Goal: Task Accomplishment & Management: Complete application form

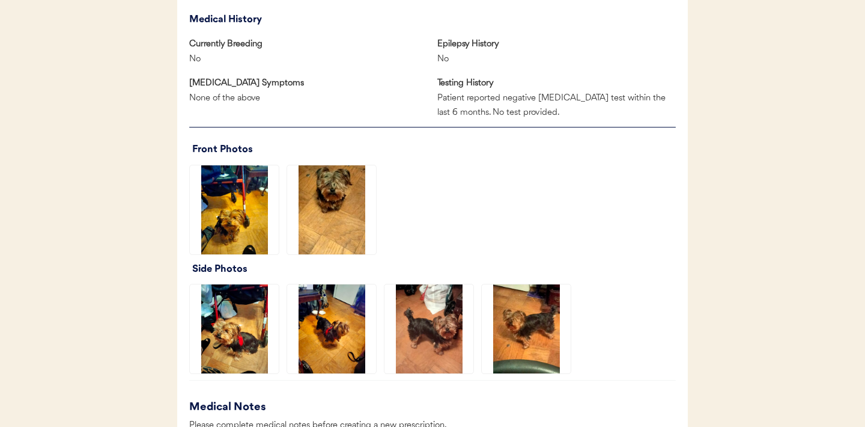
scroll to position [727, 0]
click at [331, 207] on img at bounding box center [331, 209] width 89 height 89
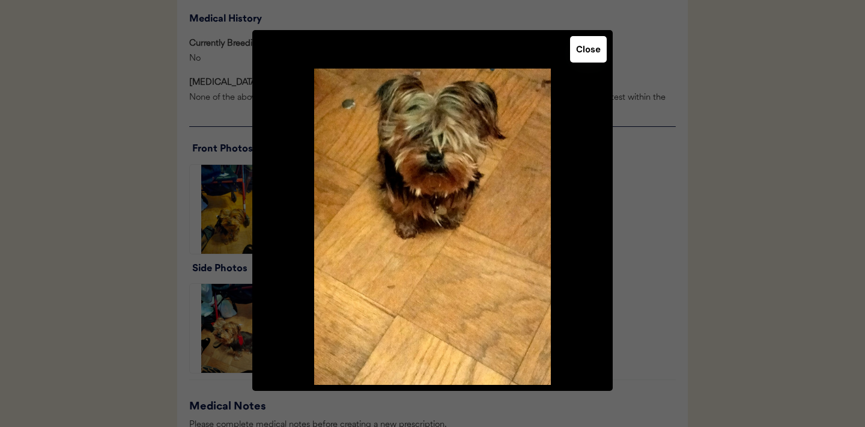
click at [585, 56] on button "Close" at bounding box center [588, 49] width 37 height 26
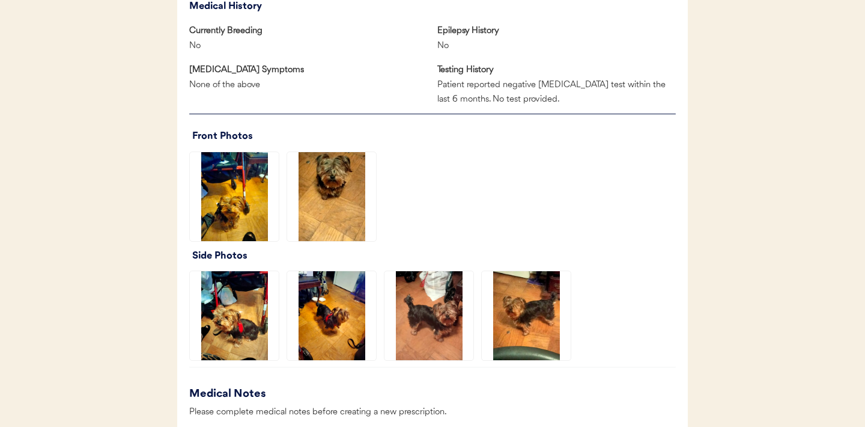
scroll to position [745, 0]
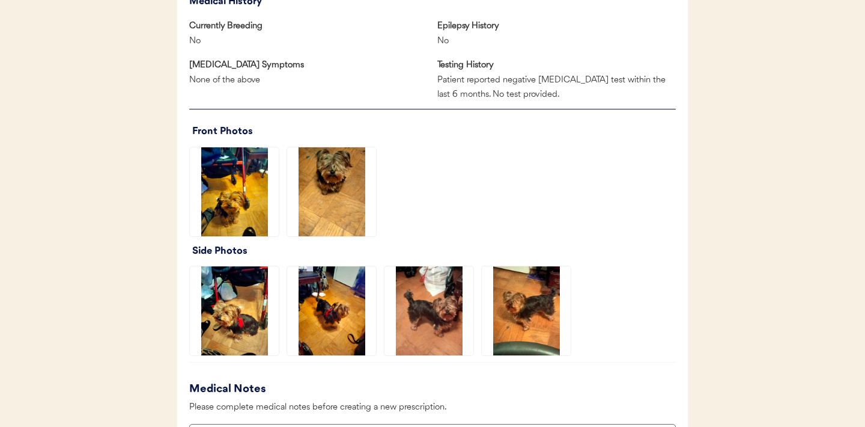
click at [434, 300] on img at bounding box center [429, 310] width 89 height 89
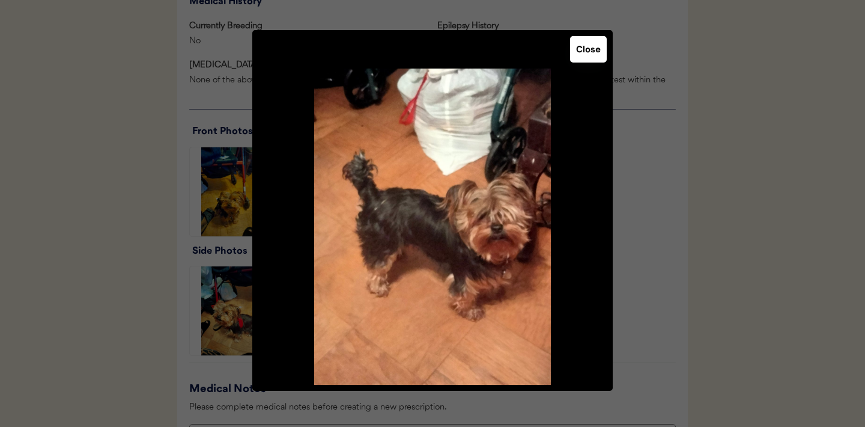
click at [582, 58] on button "Close" at bounding box center [588, 49] width 37 height 26
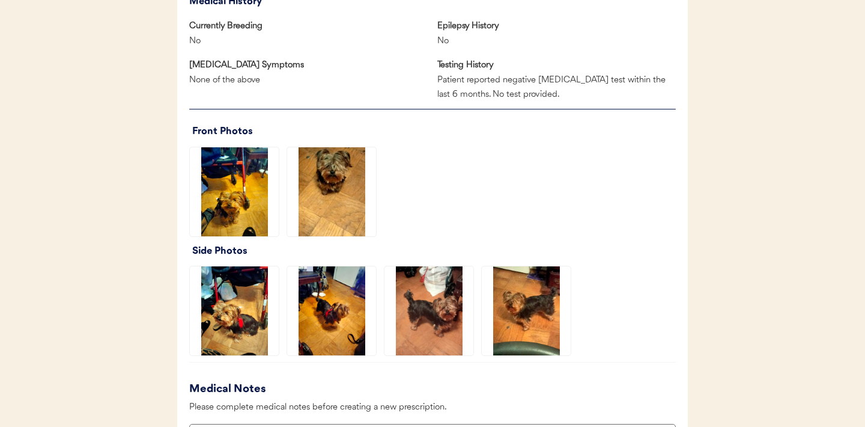
click at [536, 318] on img at bounding box center [526, 310] width 89 height 89
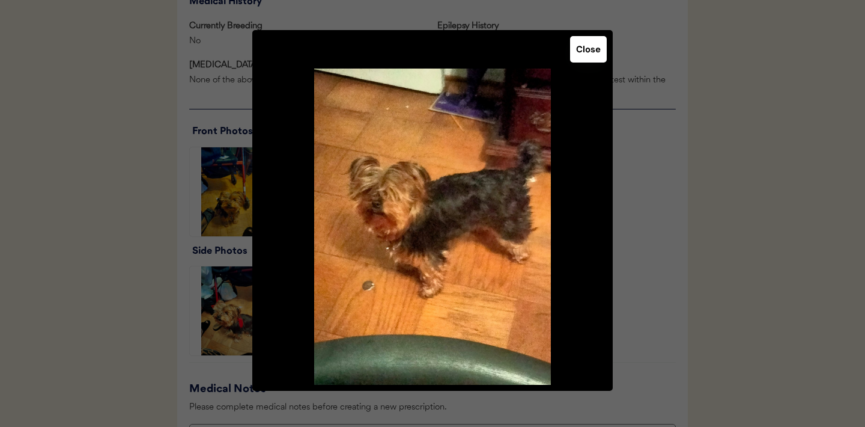
click at [590, 48] on button "Close" at bounding box center [588, 49] width 37 height 26
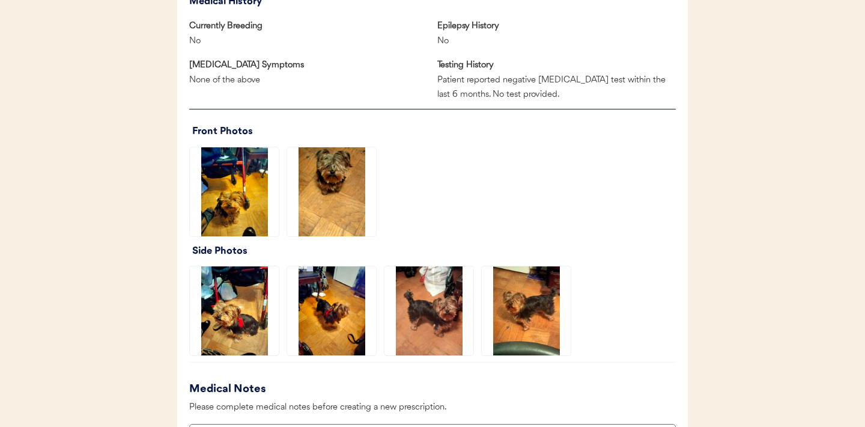
click at [234, 311] on img at bounding box center [234, 310] width 89 height 89
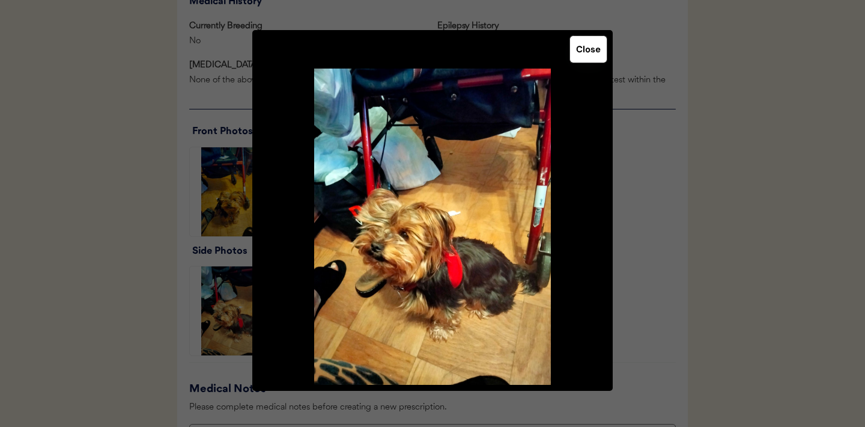
click at [587, 51] on button "Close" at bounding box center [588, 49] width 37 height 26
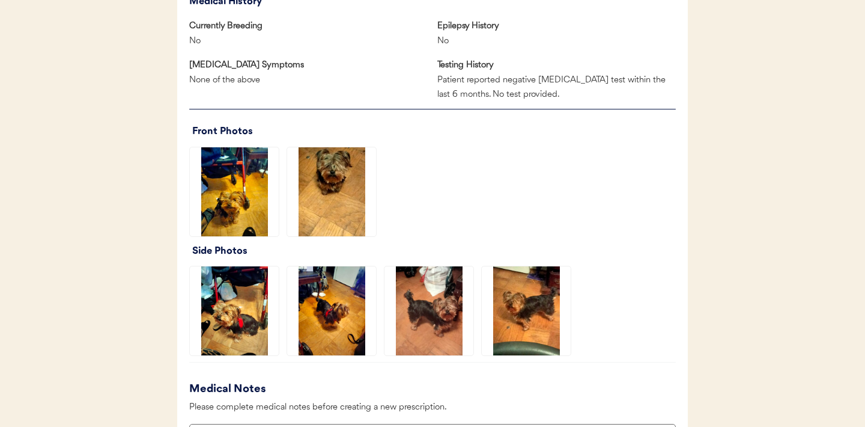
click at [445, 318] on img at bounding box center [429, 310] width 89 height 89
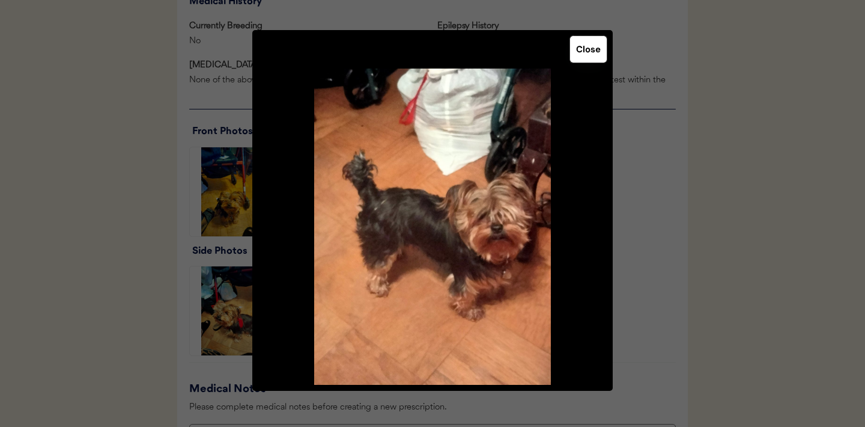
click at [591, 46] on button "Close" at bounding box center [588, 49] width 37 height 26
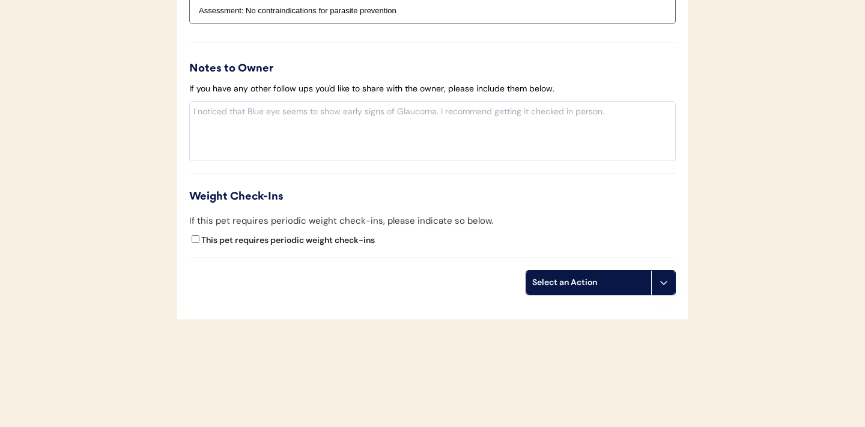
scroll to position [1341, 0]
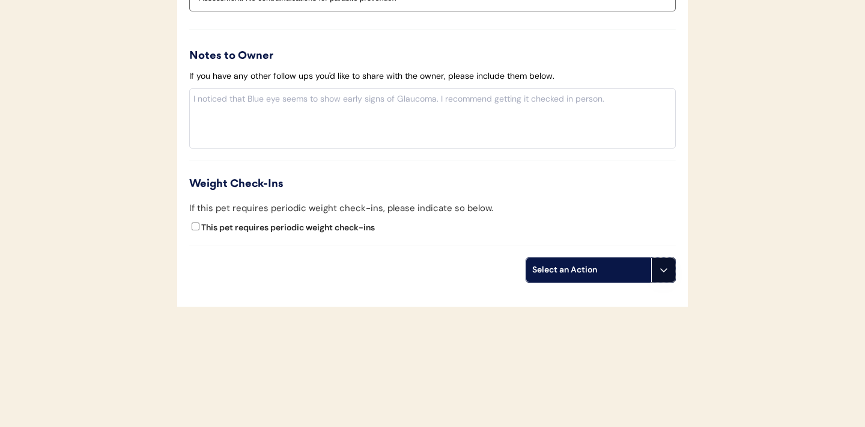
click at [669, 272] on button at bounding box center [663, 270] width 24 height 24
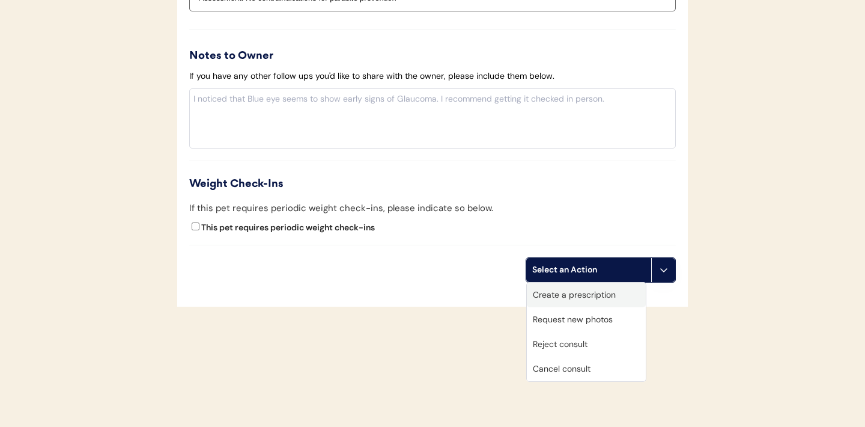
click at [589, 297] on div "Create a prescription" at bounding box center [586, 294] width 119 height 25
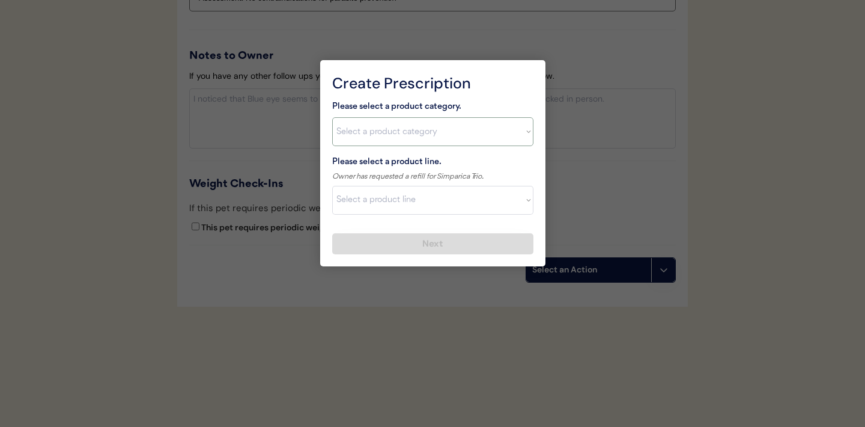
click at [521, 136] on select "Select a product category [MEDICAL_DATA] Antibiotics Anxiety Combo [MEDICAL_DAT…" at bounding box center [432, 131] width 201 height 29
select select ""combo_parasite_prevention""
click at [525, 201] on select "Select a product line" at bounding box center [432, 200] width 201 height 29
click at [526, 133] on select "Select a product category Allergies Antibiotics Anxiety Combo Parasite Preventi…" at bounding box center [432, 131] width 201 height 29
click at [529, 207] on select "Select a product line Advantage Multi for Dogs Credelio Quattro NexGard Plus Ne…" at bounding box center [432, 200] width 201 height 29
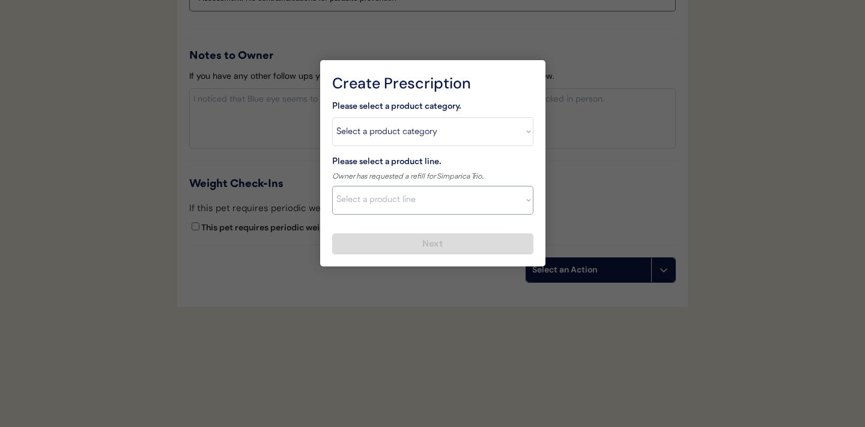
select select ""Simparica Trio""
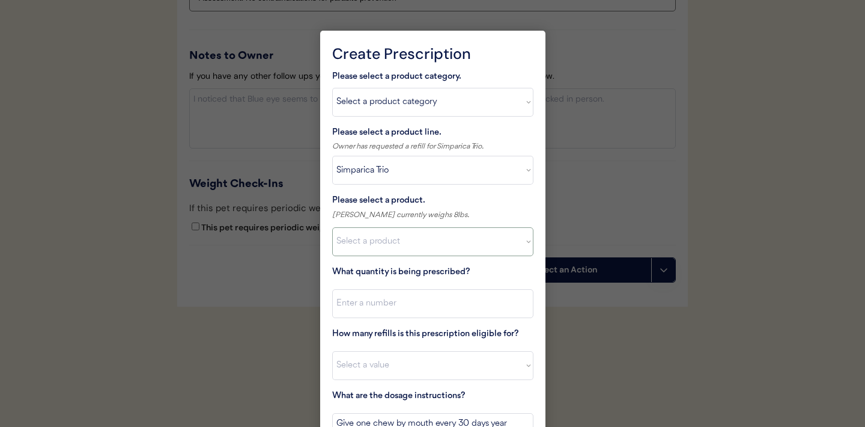
scroll to position [1356, 0]
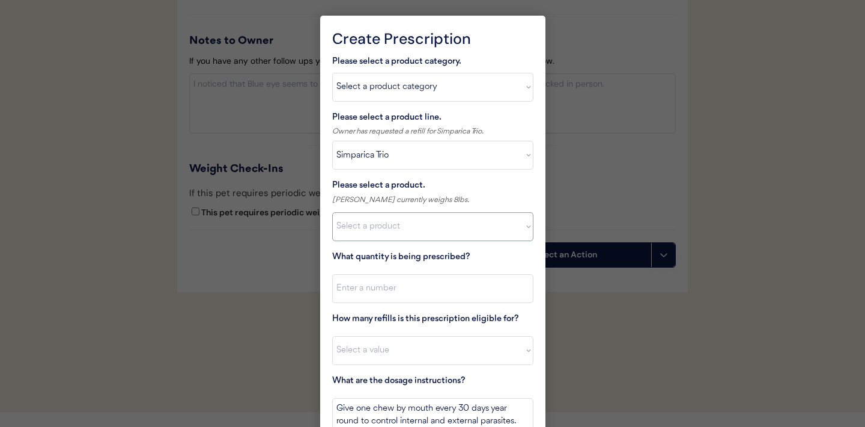
click at [517, 229] on select "Select a product Simparica Trio, 2.8 - 5.5lbs Simparica Trio, 5.6 - 11lbs Simpa…" at bounding box center [432, 226] width 201 height 29
select select ""1348695171700984260__LOOKUP__1704773707523x787157127307732900""
click at [471, 294] on input "input" at bounding box center [432, 288] width 201 height 29
type input "1"
click at [442, 355] on select "Select a value 0 1 2 3 4 5 6 7 8 9 10 11" at bounding box center [432, 350] width 201 height 29
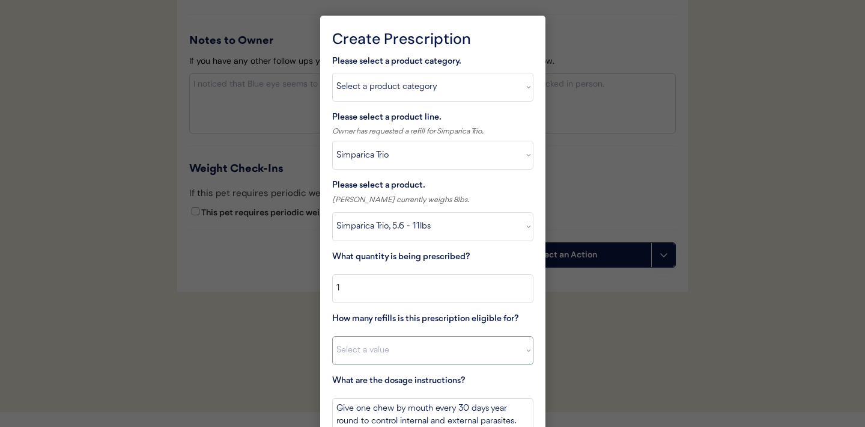
select select "11"
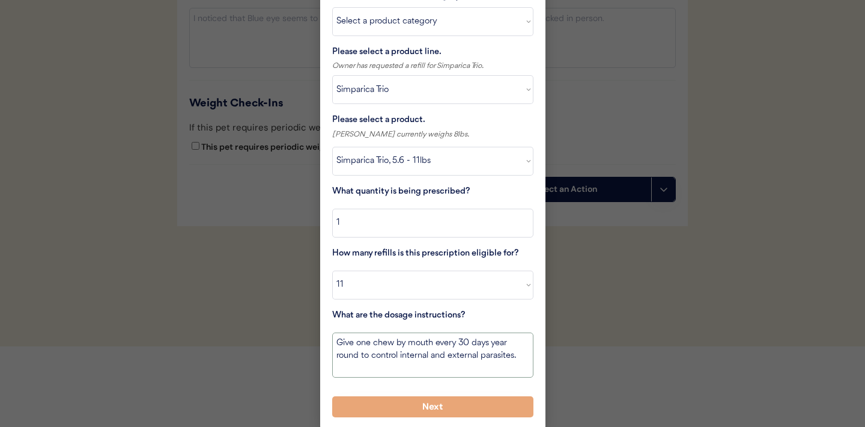
scroll to position [1424, 0]
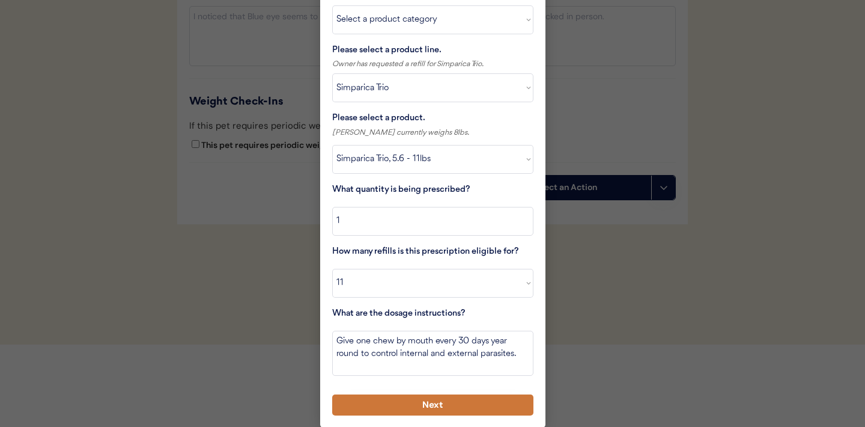
click at [414, 395] on button "Next" at bounding box center [432, 404] width 201 height 21
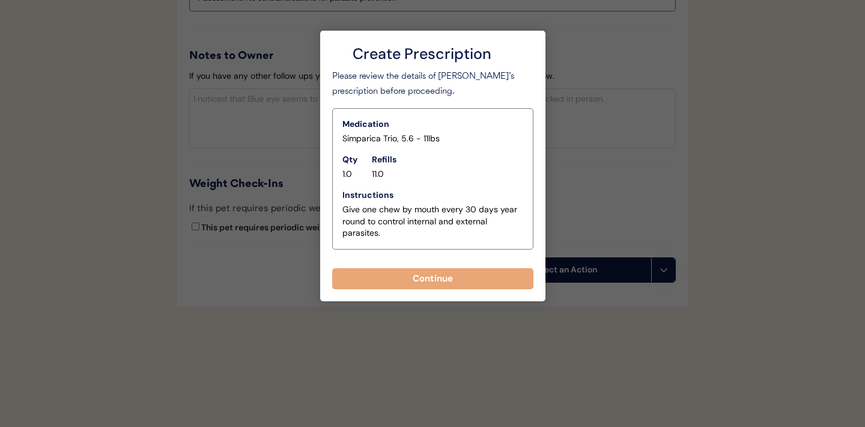
scroll to position [1341, 0]
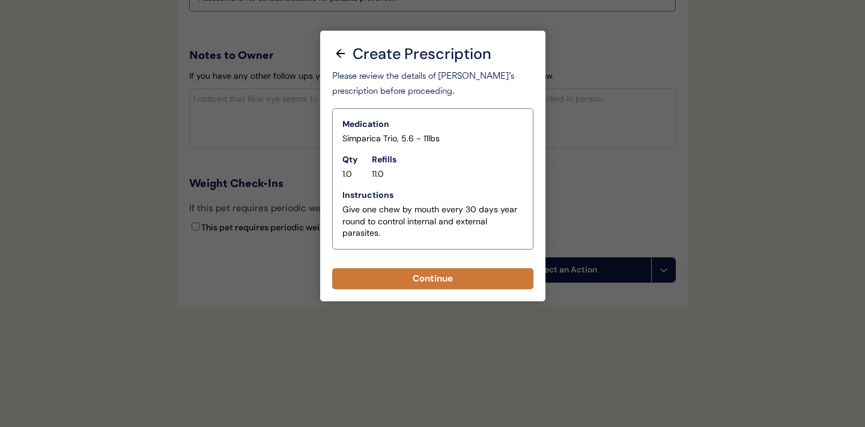
click at [418, 279] on button "Continue" at bounding box center [432, 278] width 201 height 21
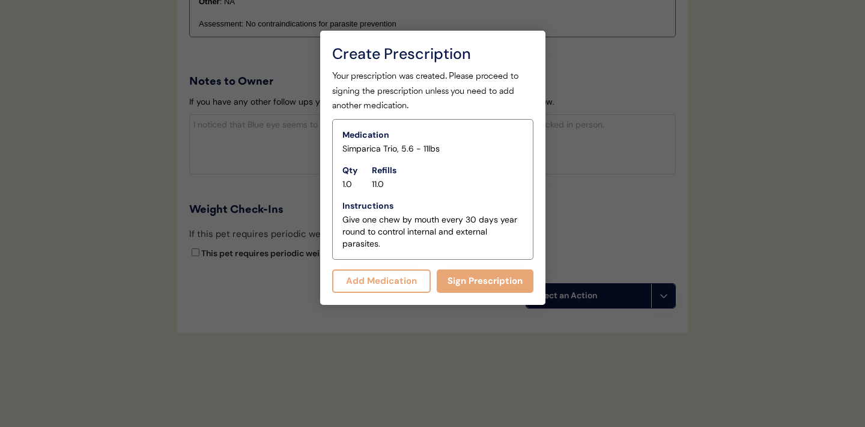
scroll to position [1367, 0]
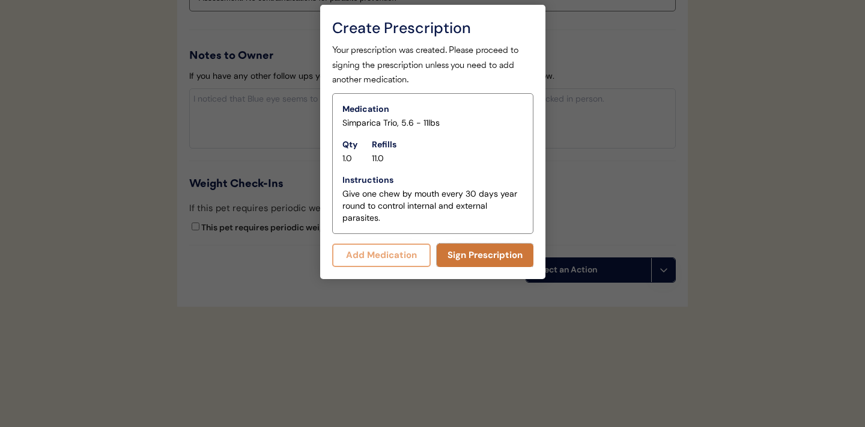
click at [484, 260] on button "Sign Prescription" at bounding box center [485, 254] width 97 height 23
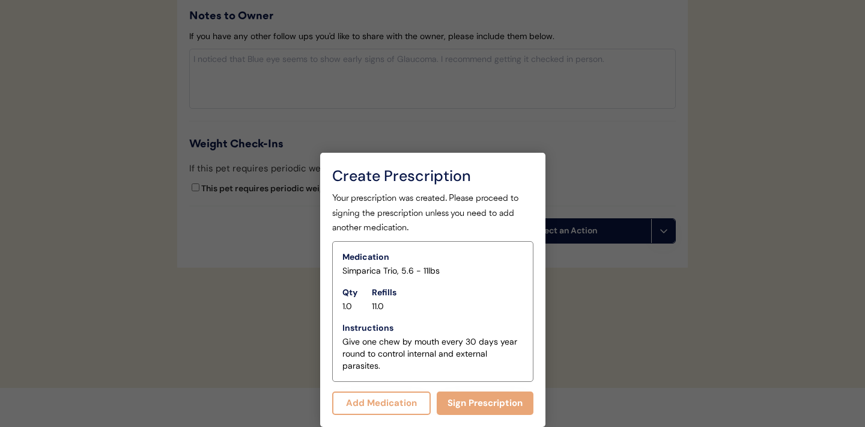
scroll to position [1356, 0]
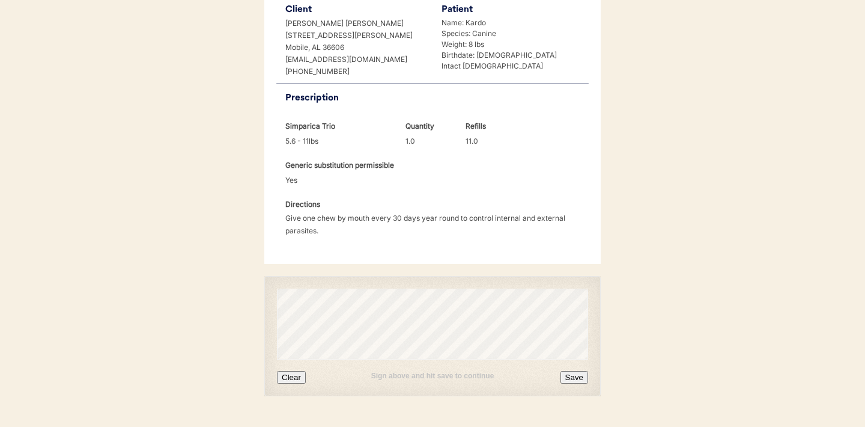
scroll to position [300, 0]
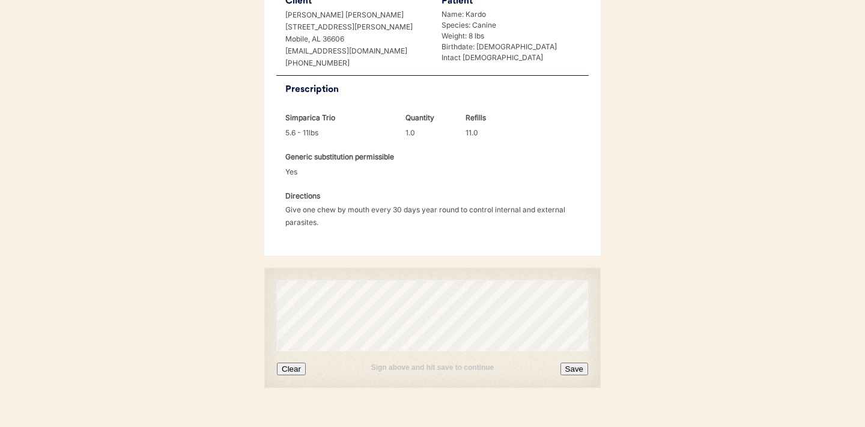
click at [293, 362] on button "Clear" at bounding box center [291, 368] width 29 height 13
click at [292, 362] on button "Clear" at bounding box center [291, 368] width 29 height 13
click at [291, 362] on button "Clear" at bounding box center [291, 368] width 29 height 13
click at [575, 362] on button "Save" at bounding box center [575, 368] width 28 height 13
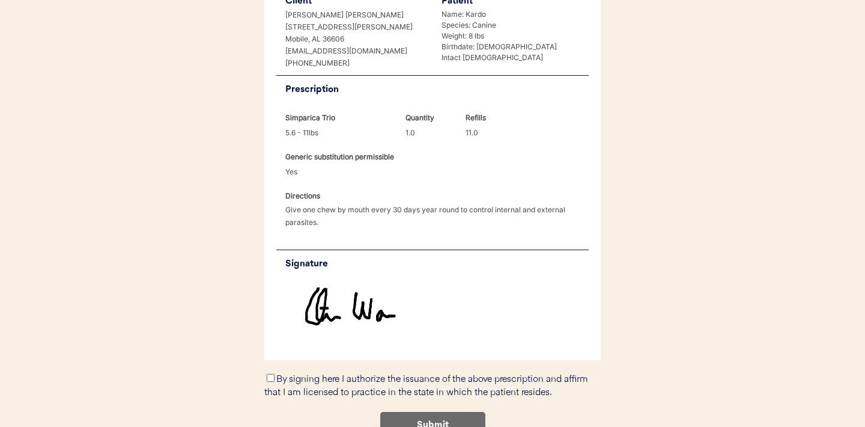
click at [272, 374] on input "By signing here I authorize the issuance of the above prescription and affirm t…" at bounding box center [271, 378] width 8 height 8
checkbox input "true"
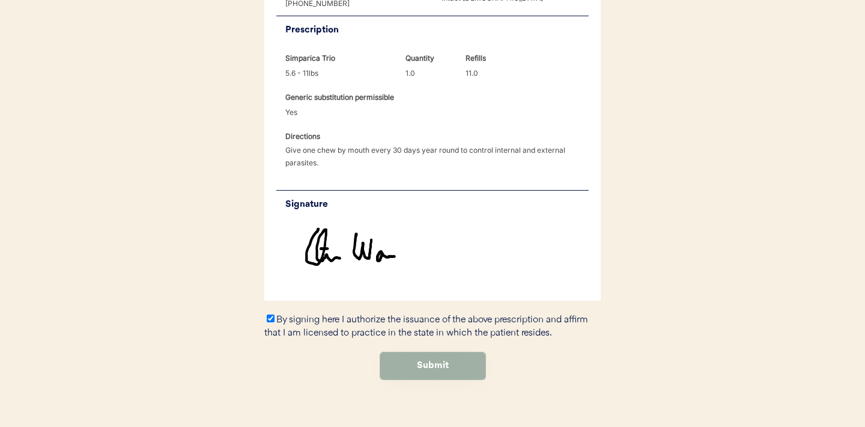
click at [419, 352] on button "Submit" at bounding box center [432, 365] width 105 height 27
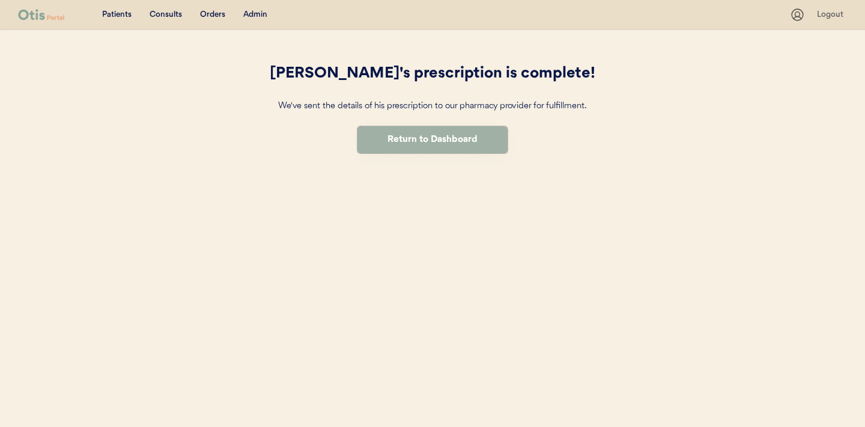
click at [414, 143] on button "Return to Dashboard" at bounding box center [433, 139] width 150 height 27
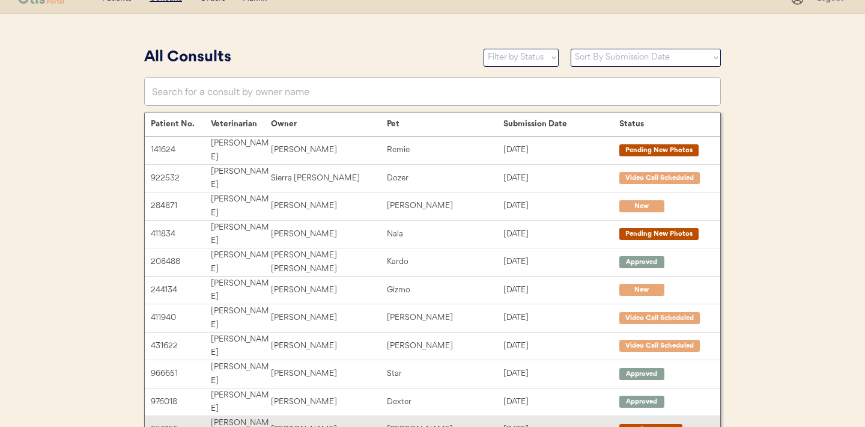
scroll to position [17, 0]
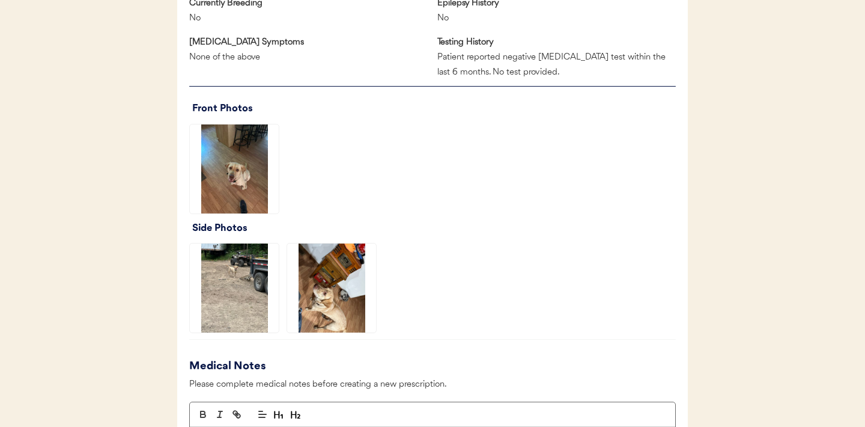
scroll to position [882, 0]
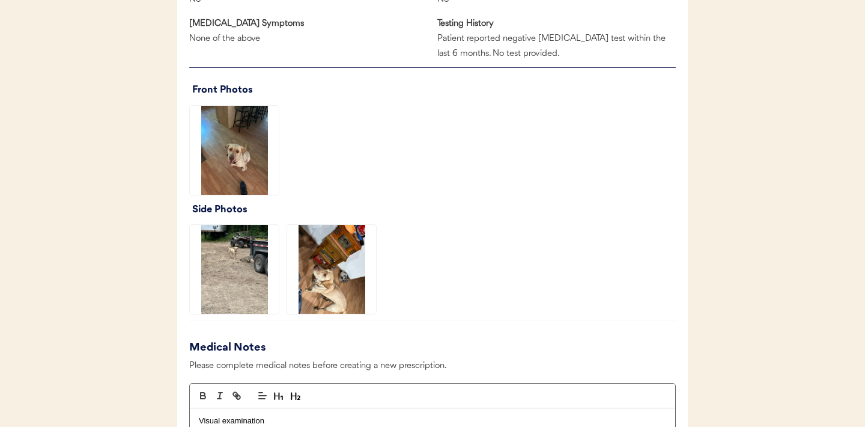
click at [240, 160] on img at bounding box center [234, 150] width 89 height 89
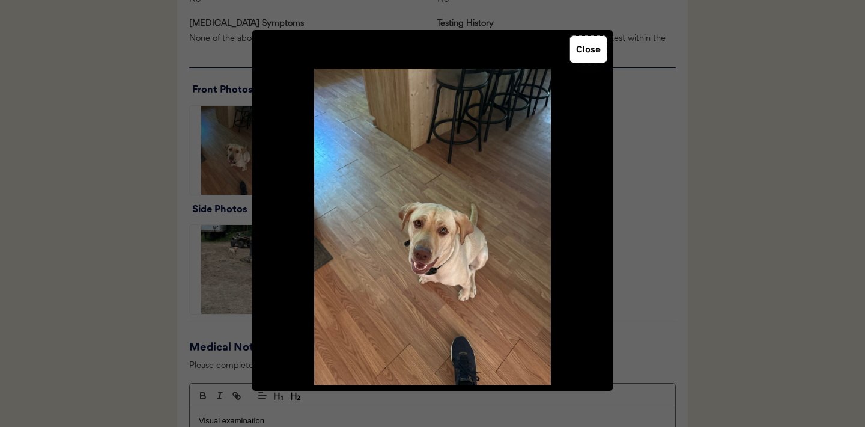
click at [581, 56] on button "Close" at bounding box center [588, 49] width 37 height 26
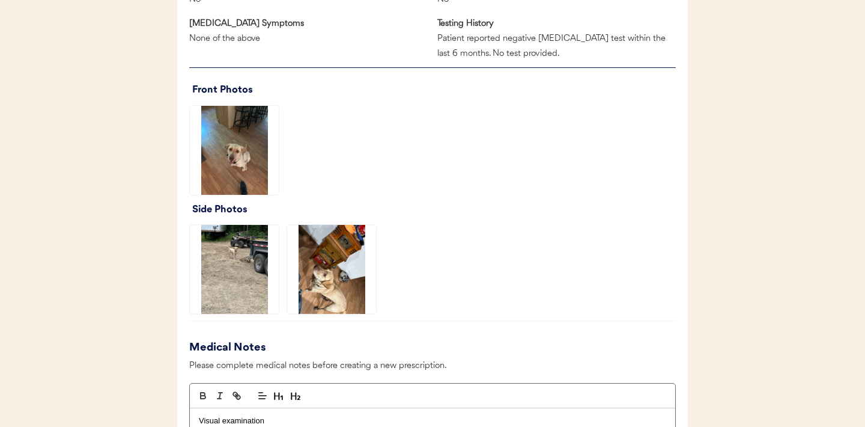
click at [331, 277] on img at bounding box center [331, 269] width 89 height 89
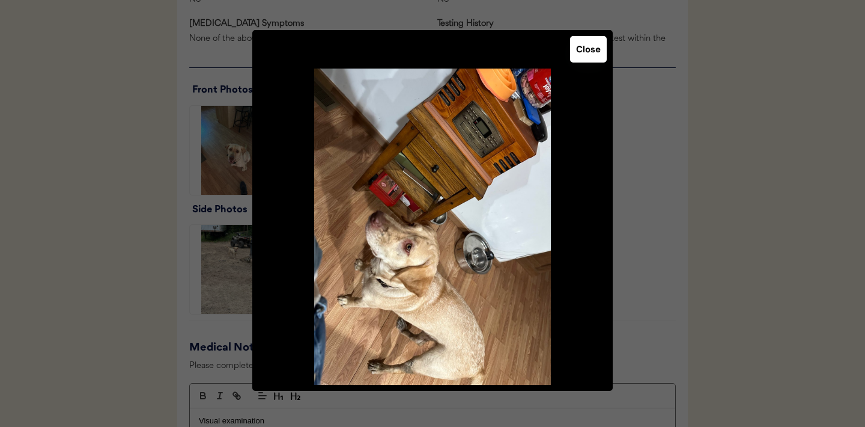
click at [185, 287] on div at bounding box center [432, 213] width 865 height 427
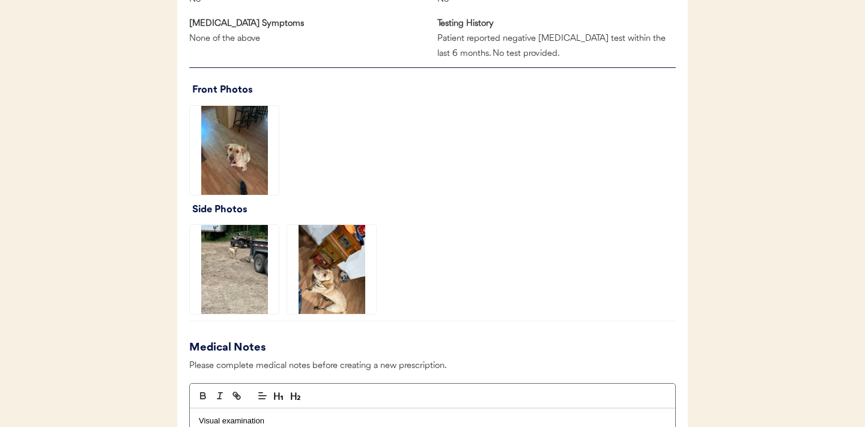
click at [242, 270] on img at bounding box center [234, 269] width 89 height 89
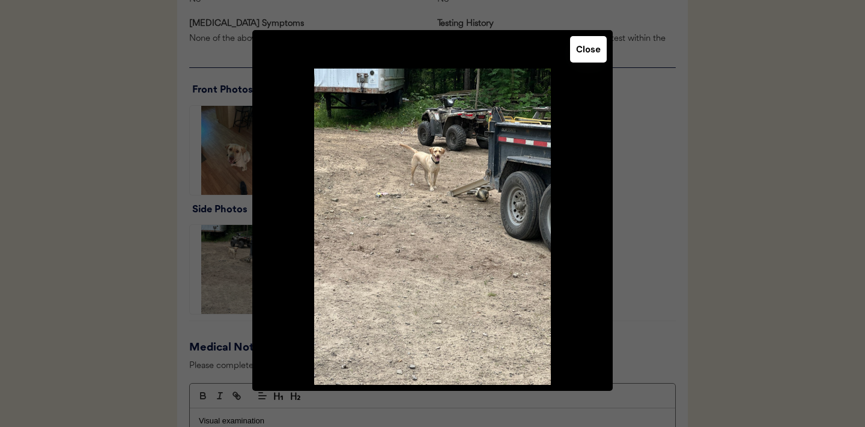
click at [588, 56] on button "Close" at bounding box center [588, 49] width 37 height 26
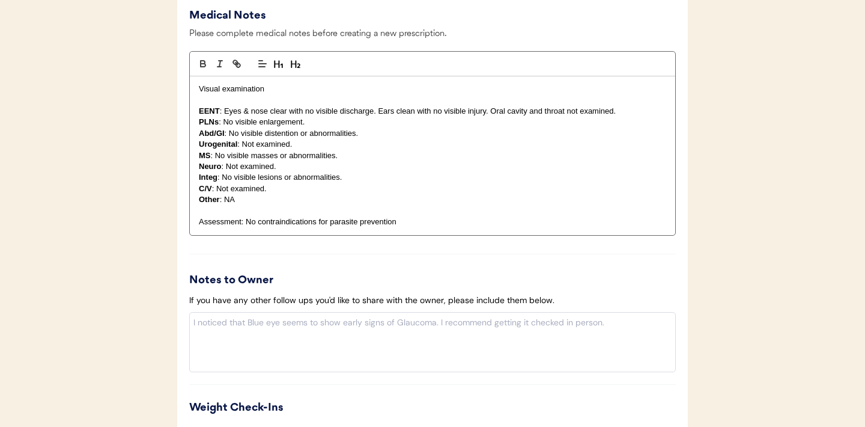
scroll to position [1421, 0]
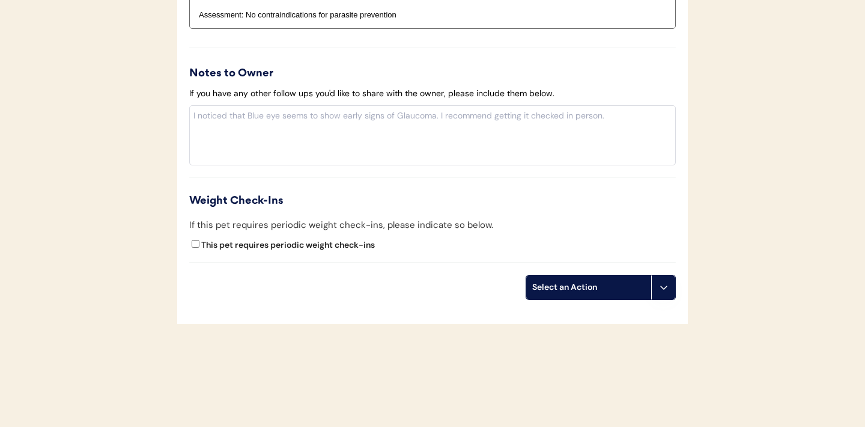
click at [665, 288] on icon at bounding box center [664, 287] width 10 height 10
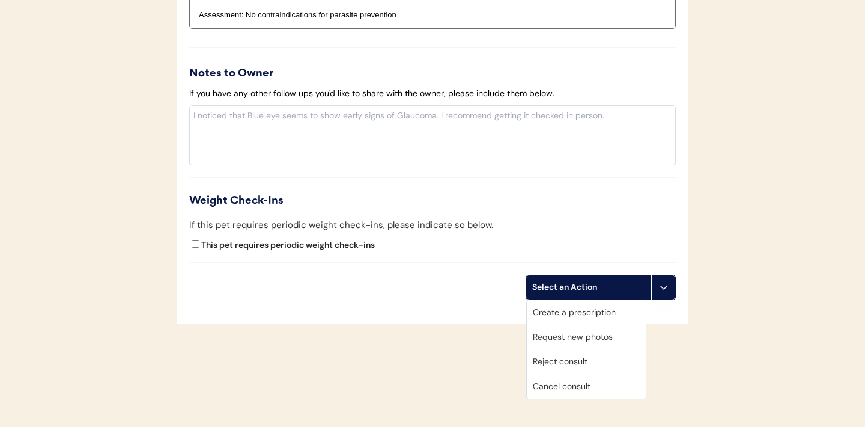
click at [579, 336] on div "Request new photos" at bounding box center [586, 337] width 119 height 25
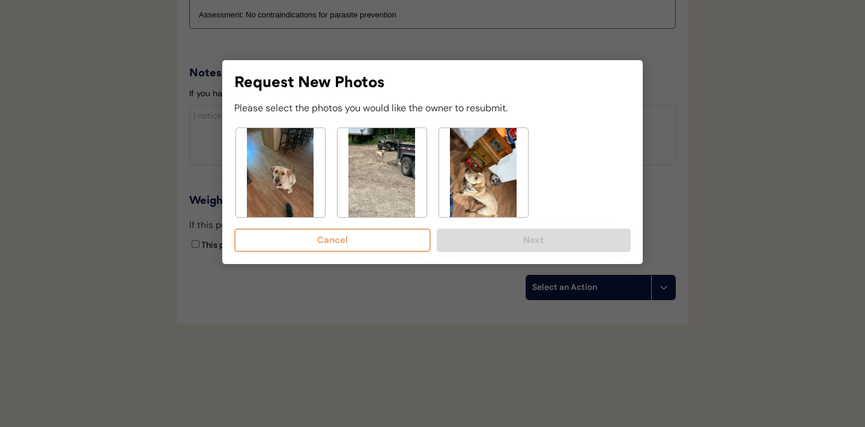
click at [393, 200] on img at bounding box center [382, 172] width 89 height 89
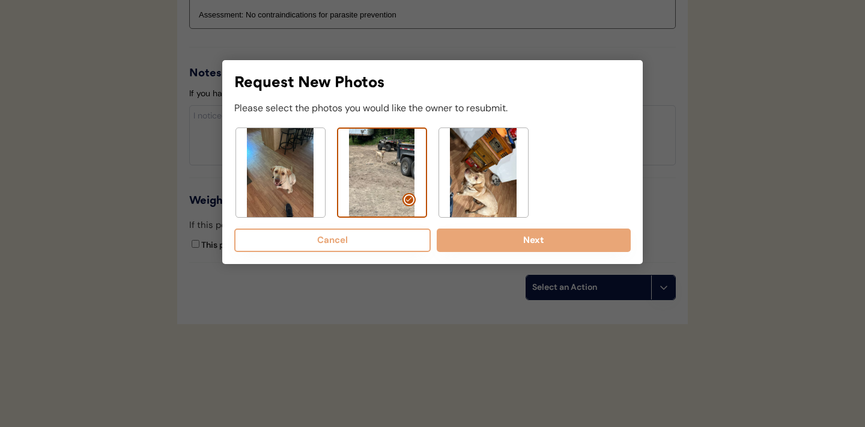
click at [467, 178] on img at bounding box center [483, 172] width 89 height 89
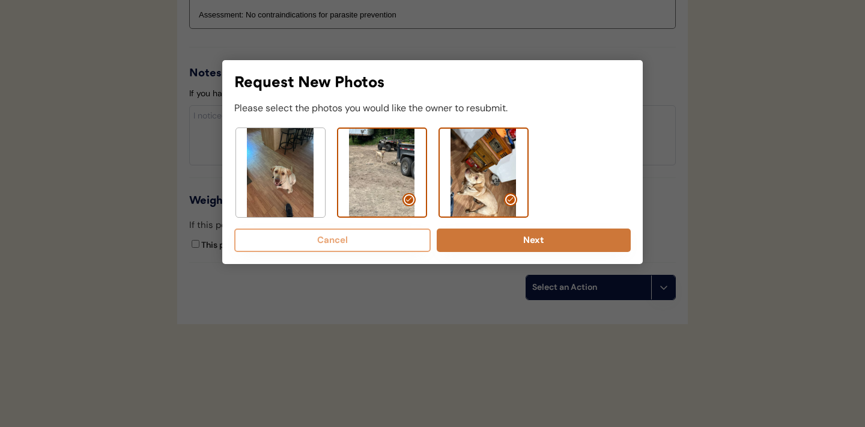
click at [544, 240] on button "Next" at bounding box center [534, 239] width 194 height 23
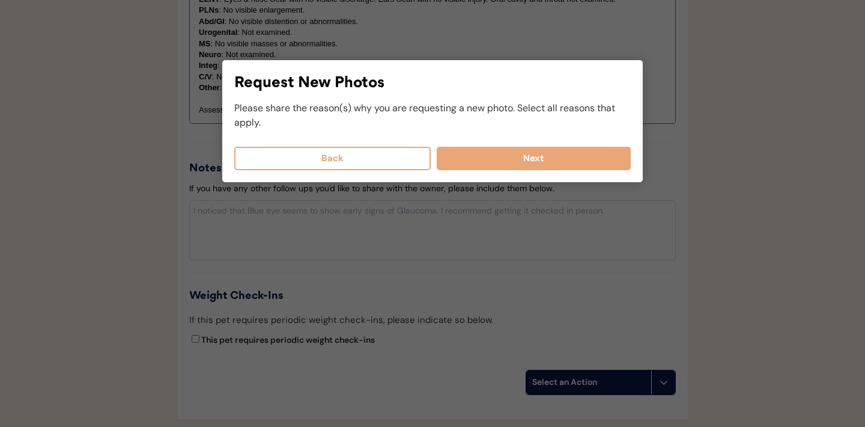
scroll to position [1257, 0]
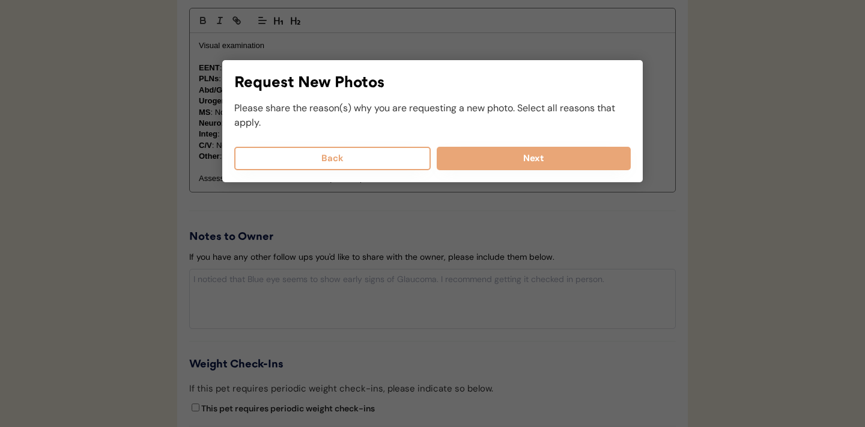
select select
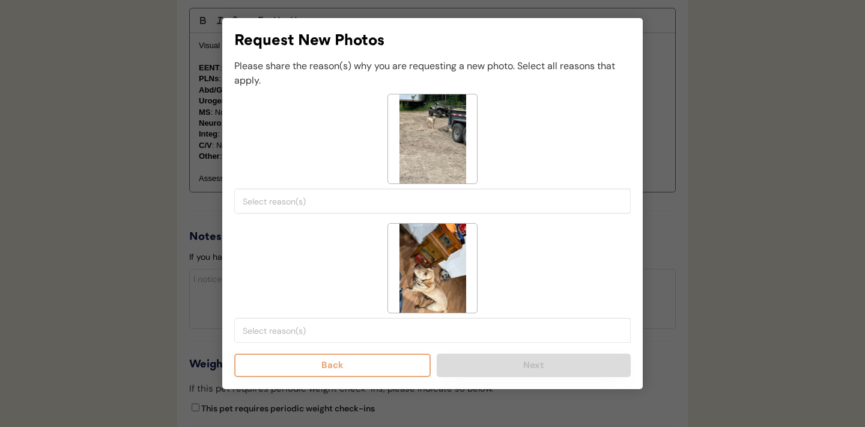
click at [415, 206] on input "search" at bounding box center [436, 201] width 386 height 11
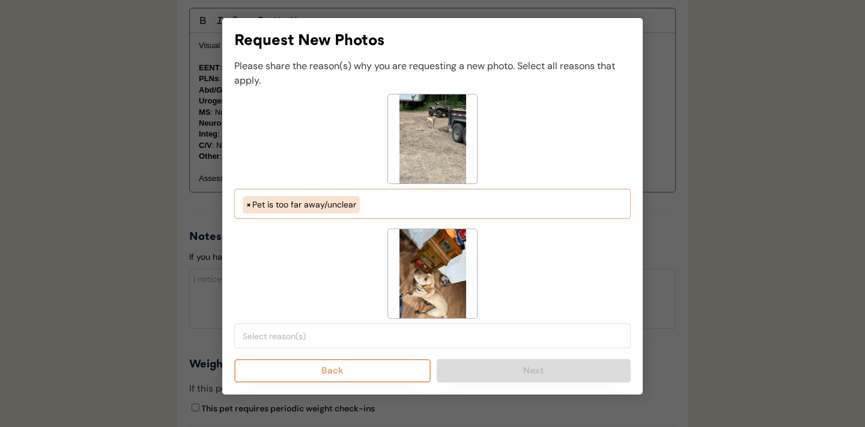
scroll to position [102, 0]
select select "picture_taken_from_above_instead_of_side"
click at [359, 340] on input "search" at bounding box center [436, 336] width 386 height 11
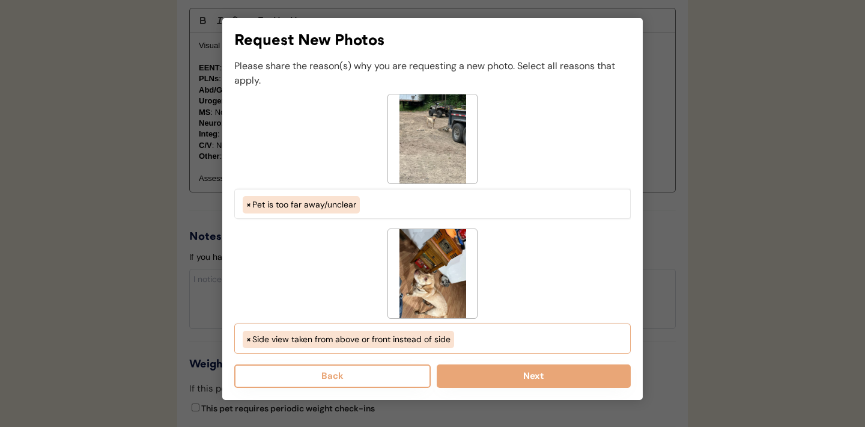
scroll to position [72, 0]
select select "side_view_taken_from_above_instead_of_side"
click at [505, 379] on button "Next" at bounding box center [534, 375] width 194 height 23
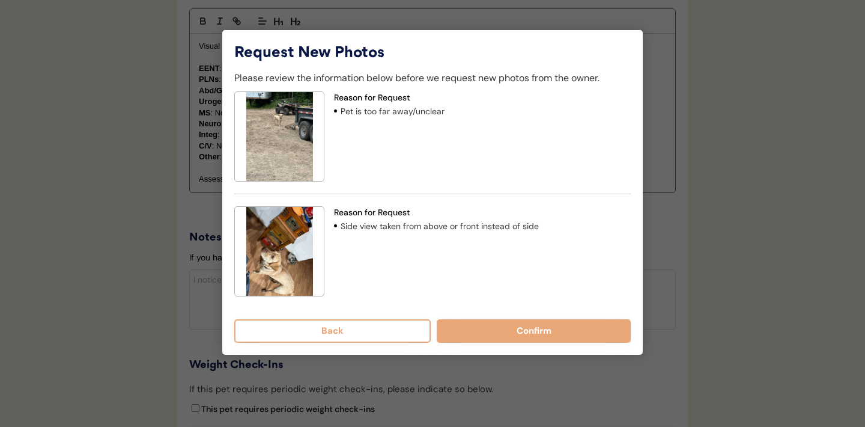
scroll to position [1231, 0]
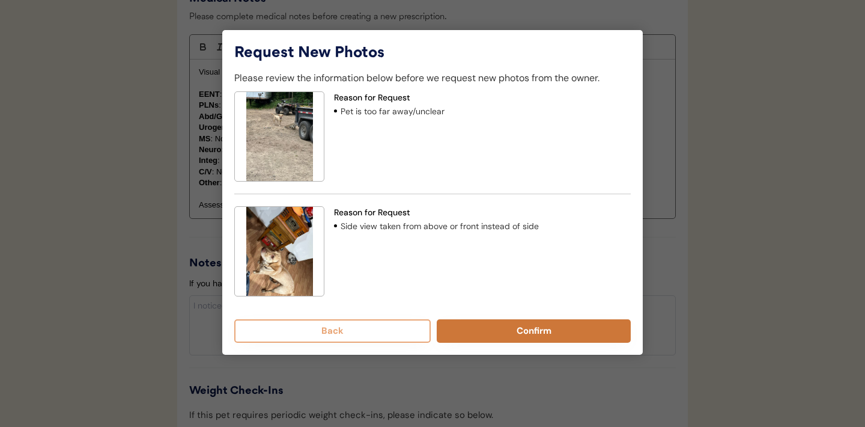
click at [519, 332] on button "Confirm" at bounding box center [534, 330] width 194 height 23
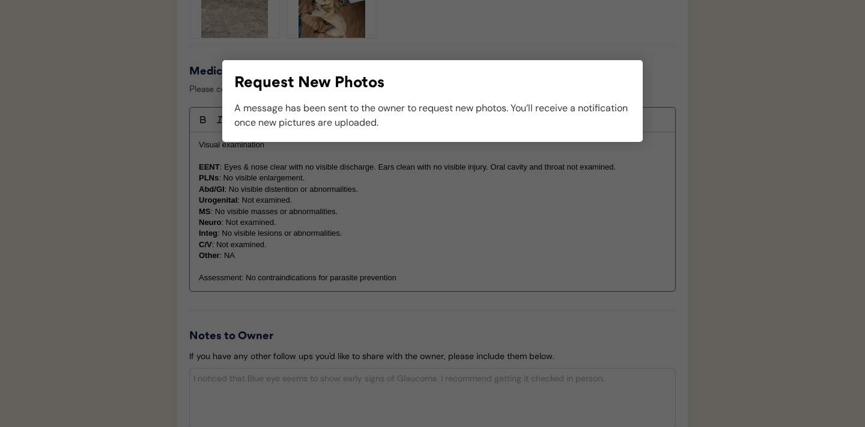
scroll to position [1182, 0]
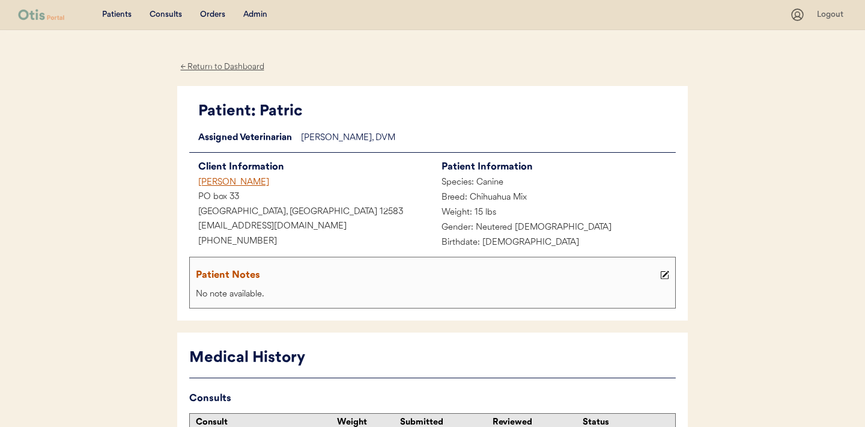
click at [221, 62] on div "← Return to Dashboard" at bounding box center [222, 67] width 90 height 14
click at [231, 67] on div "← Return to Dashboard" at bounding box center [222, 67] width 90 height 14
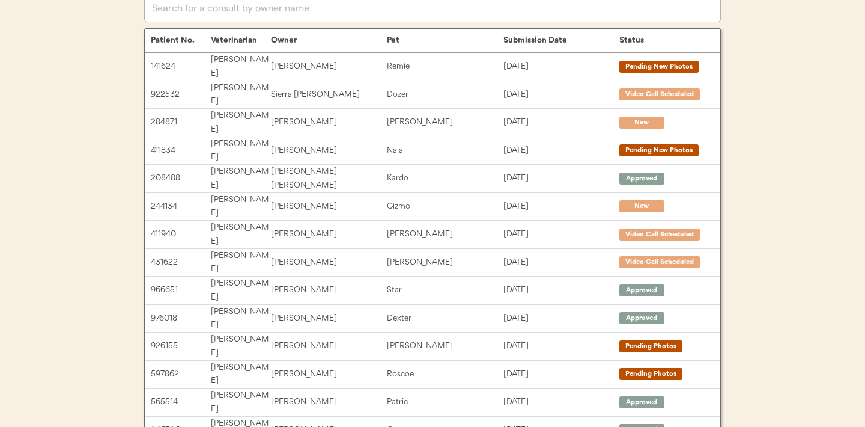
scroll to position [100, 0]
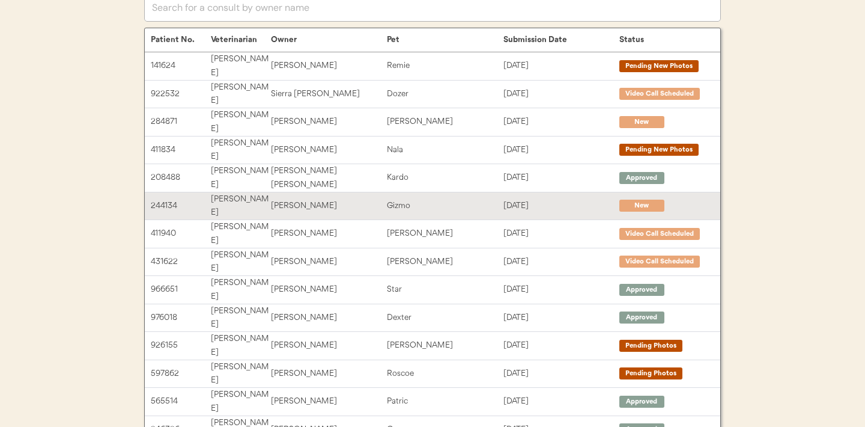
click at [433, 199] on div "Gizmo" at bounding box center [445, 206] width 116 height 14
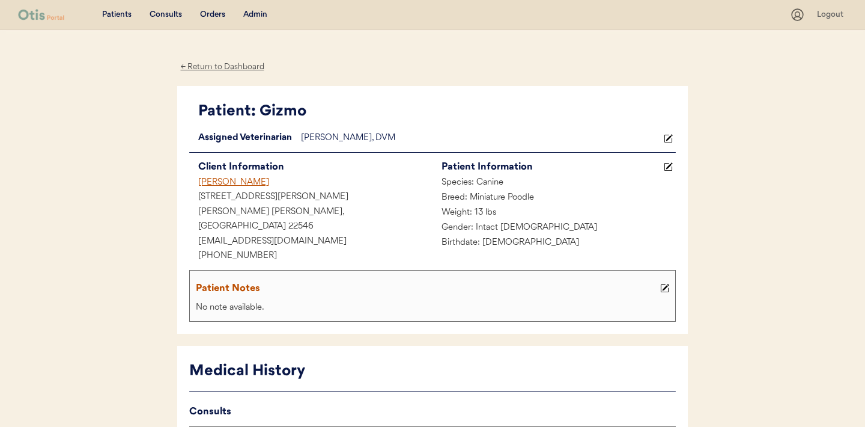
click at [220, 67] on div "← Return to Dashboard" at bounding box center [222, 67] width 90 height 14
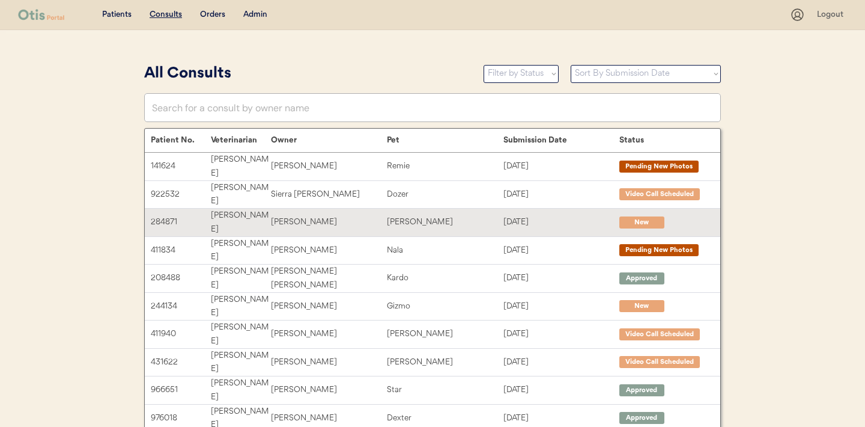
click at [413, 215] on div "[PERSON_NAME]" at bounding box center [445, 222] width 116 height 14
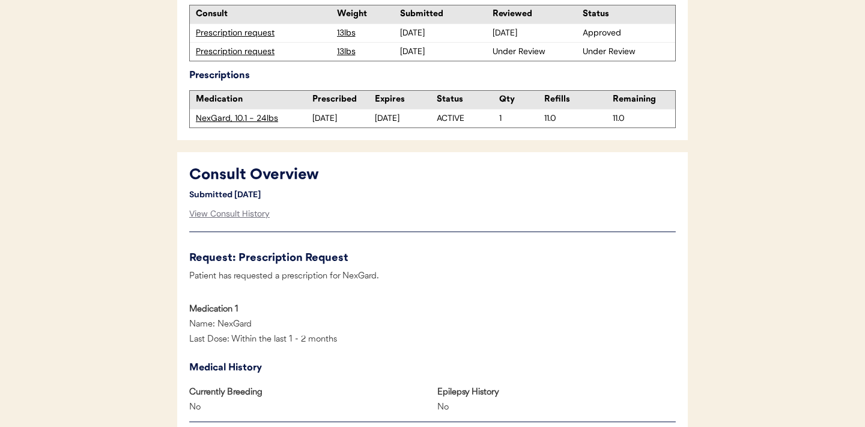
scroll to position [270, 0]
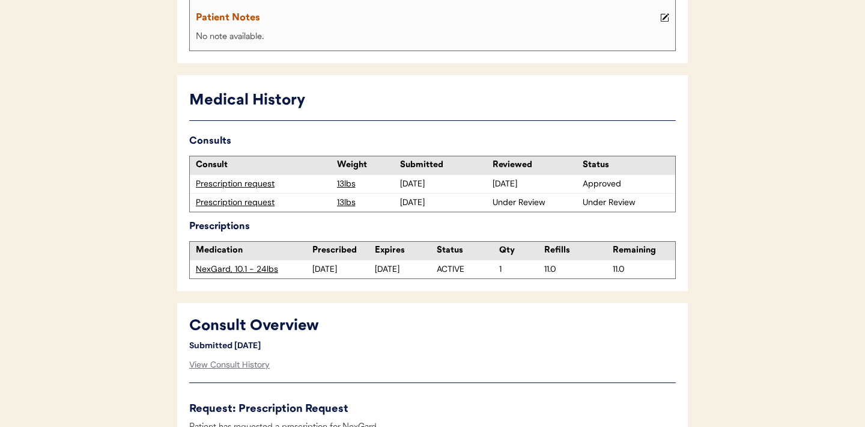
click at [243, 197] on div "Prescription request" at bounding box center [263, 203] width 135 height 12
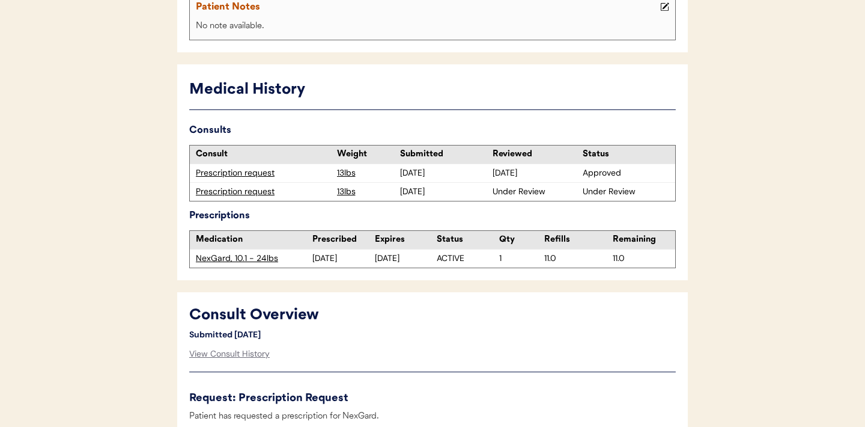
scroll to position [282, 0]
click at [245, 166] on div "Prescription request" at bounding box center [263, 172] width 135 height 12
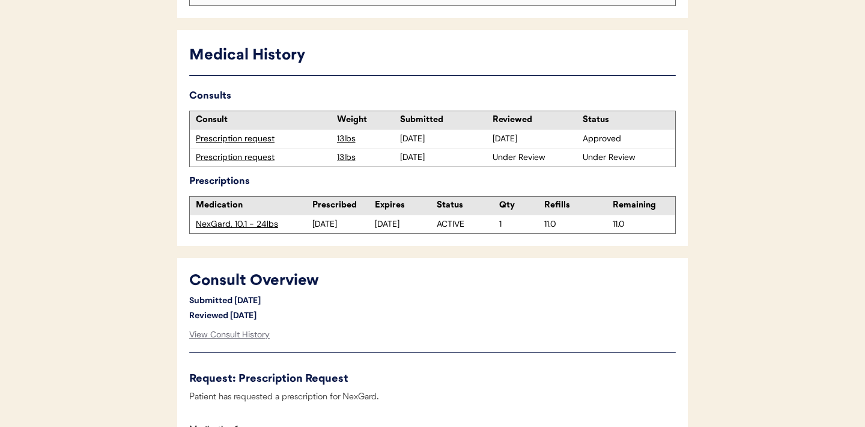
scroll to position [309, 0]
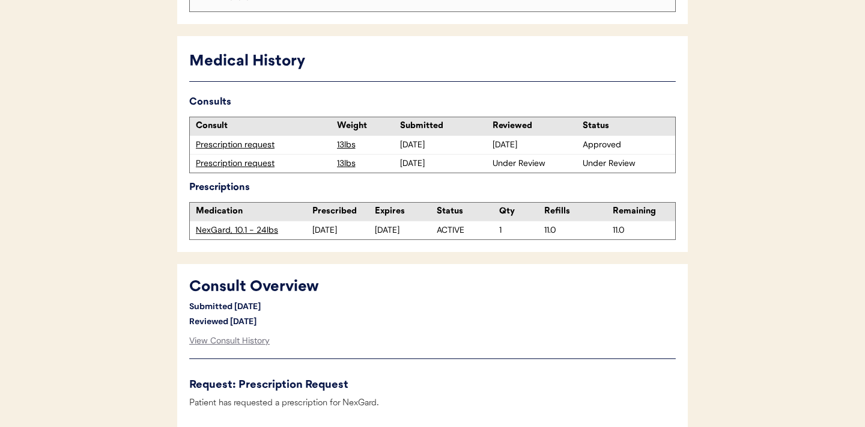
click at [247, 157] on div "Prescription request" at bounding box center [263, 163] width 135 height 12
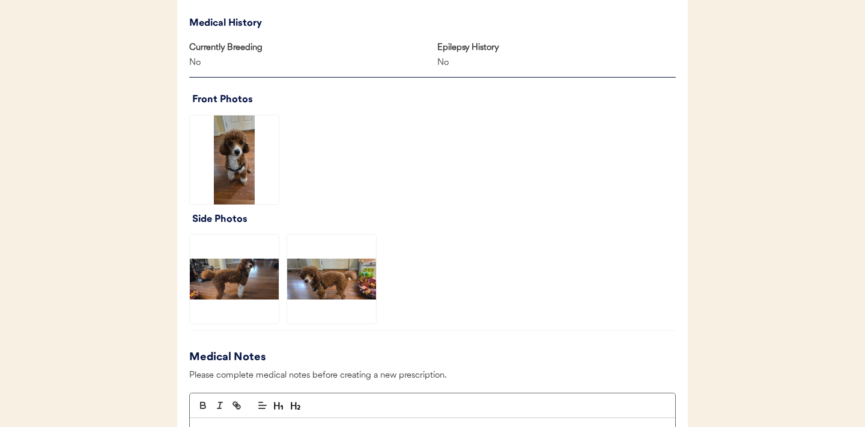
scroll to position [764, 0]
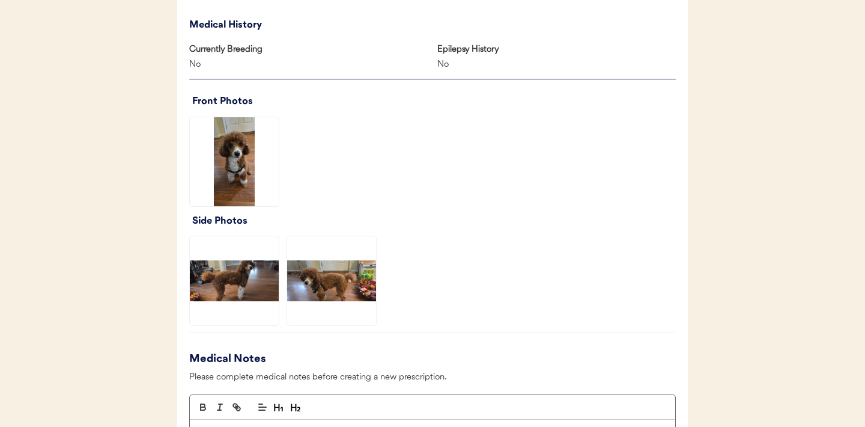
click at [233, 143] on img at bounding box center [234, 161] width 89 height 89
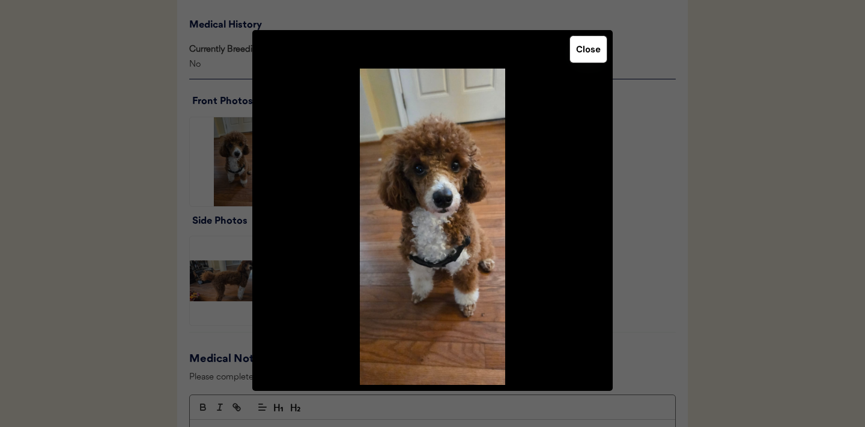
click at [583, 53] on button "Close" at bounding box center [588, 49] width 37 height 26
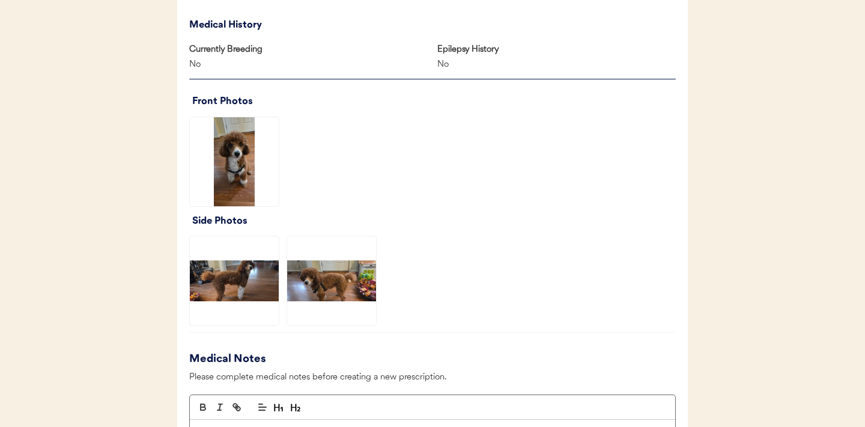
click at [249, 263] on img at bounding box center [234, 280] width 89 height 89
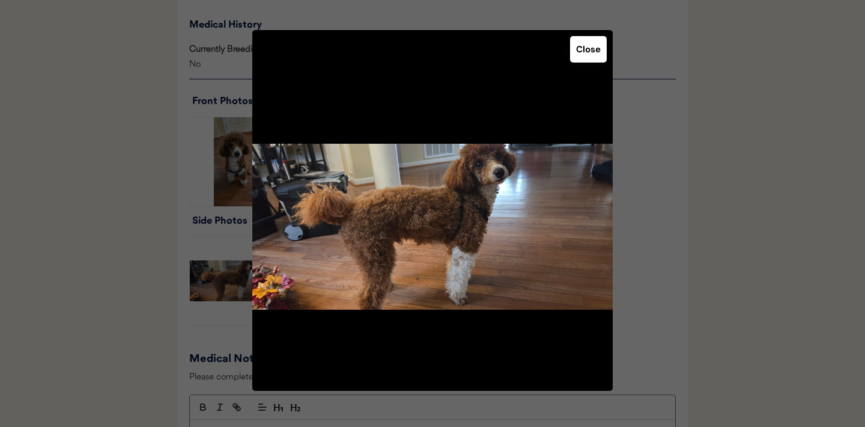
click at [584, 52] on button "Close" at bounding box center [588, 49] width 37 height 26
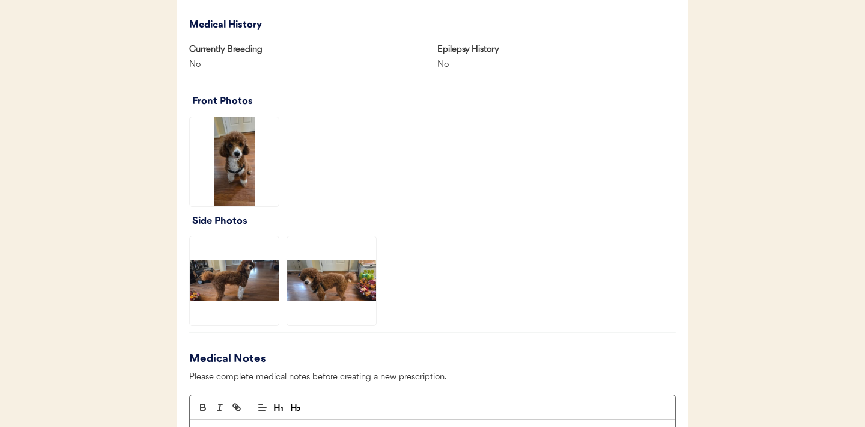
click at [344, 260] on img at bounding box center [331, 280] width 89 height 89
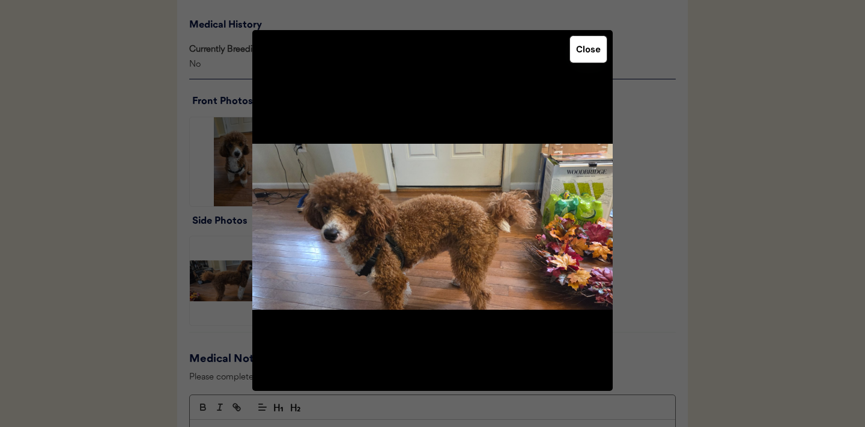
click at [590, 47] on button "Close" at bounding box center [588, 49] width 37 height 26
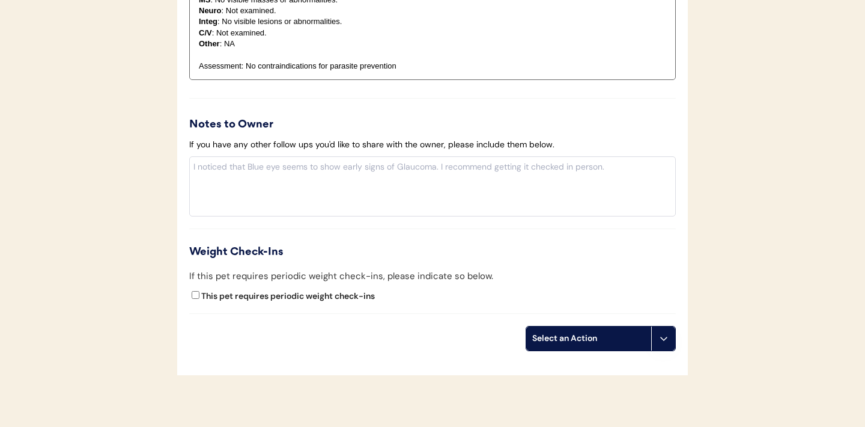
scroll to position [1318, 0]
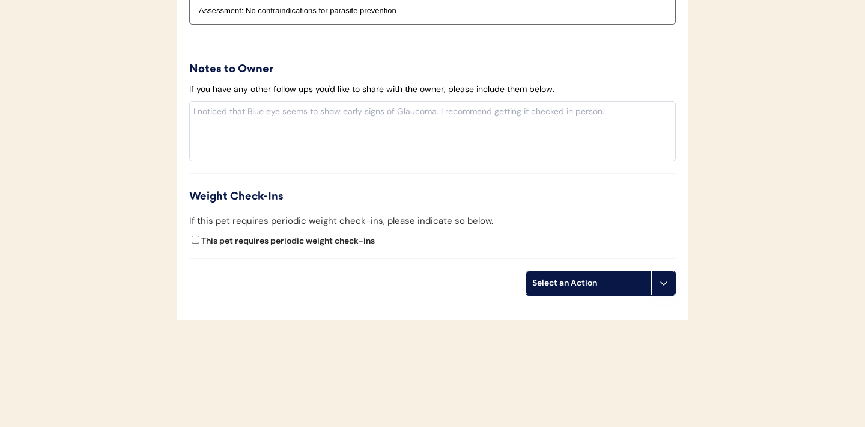
click at [659, 278] on icon at bounding box center [664, 283] width 10 height 10
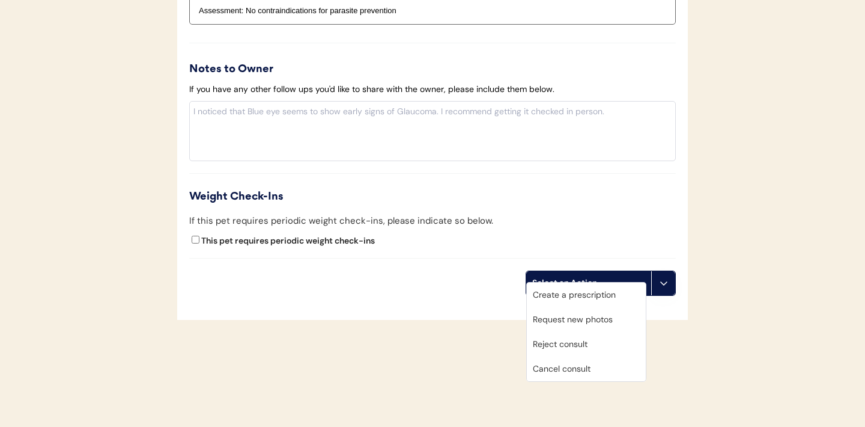
click at [594, 296] on div "Create a prescription" at bounding box center [586, 294] width 119 height 25
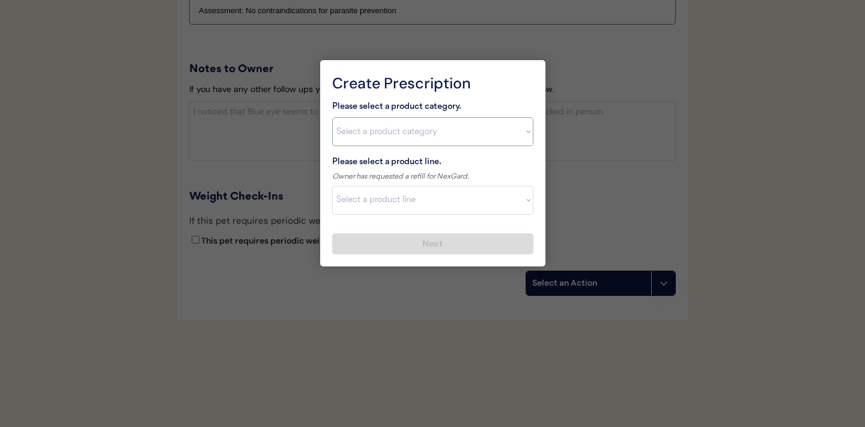
click at [521, 135] on select "Select a product category Allergies Antibiotics Anxiety Combo Parasite Preventi…" at bounding box center [432, 131] width 201 height 29
select select ""flea___tick""
click at [514, 200] on select "Select a product line" at bounding box center [432, 200] width 201 height 29
click at [520, 132] on select "Select a product category Allergies Antibiotics Anxiety Combo Parasite Preventi…" at bounding box center [432, 131] width 201 height 29
click at [524, 205] on select "Select a product line Advantix II Bravecto 1 Month Bravecto 1 Month (3 Month) B…" at bounding box center [432, 200] width 201 height 29
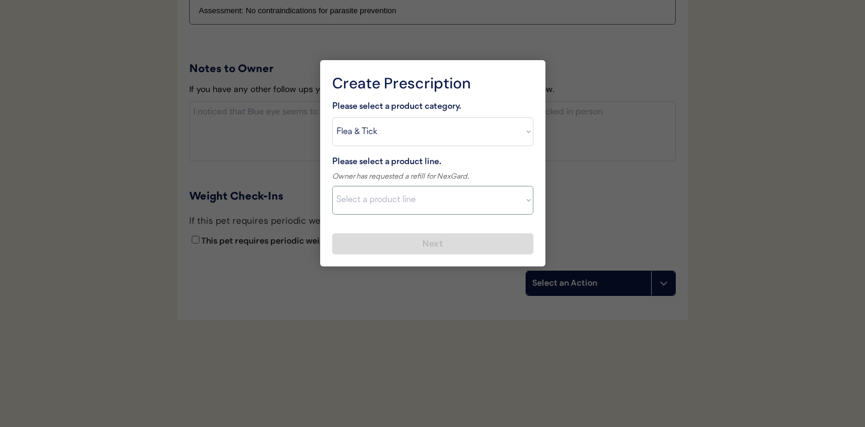
select select ""NexGard""
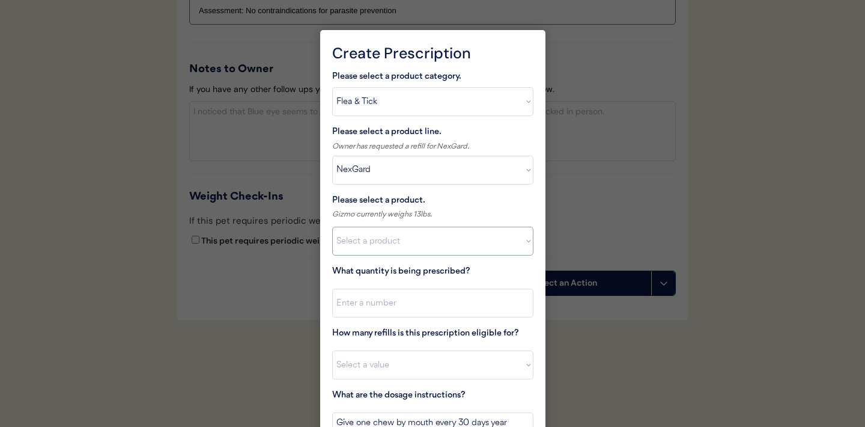
click at [456, 242] on select "Select a product NexGard, 4 - 10lbs NexGard, 10.1 - 24lbs NexGard, 24.1 - 60lbs…" at bounding box center [432, 241] width 201 height 29
select select ""1348695171700984260__LOOKUP__1670802139216x645124073882102900""
click at [390, 302] on input "input" at bounding box center [432, 302] width 201 height 29
type input "1"
click at [373, 364] on select "Select a value 0 1 2 3 4 5 6 7 8 9 10 11" at bounding box center [432, 364] width 201 height 29
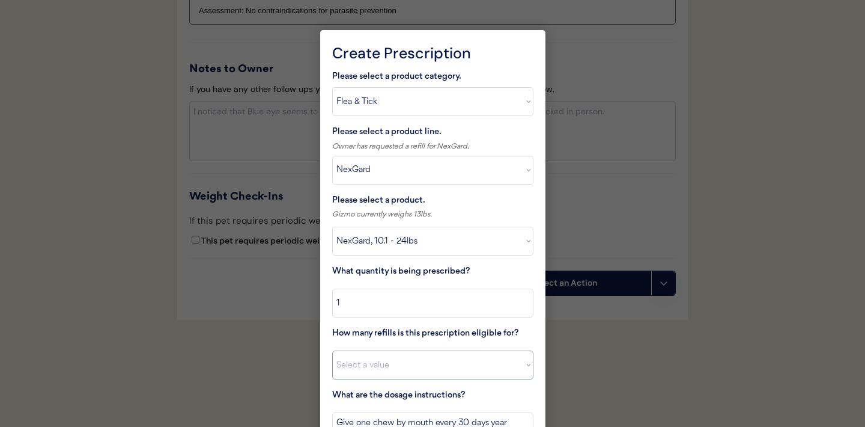
select select "11"
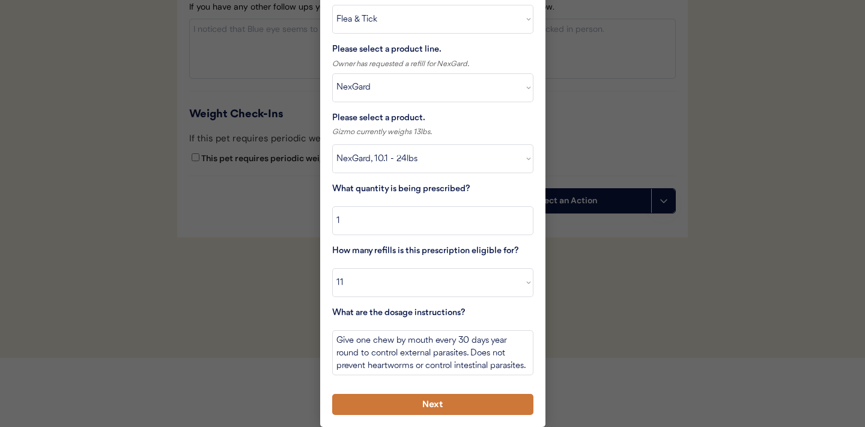
click at [397, 401] on button "Next" at bounding box center [432, 404] width 201 height 21
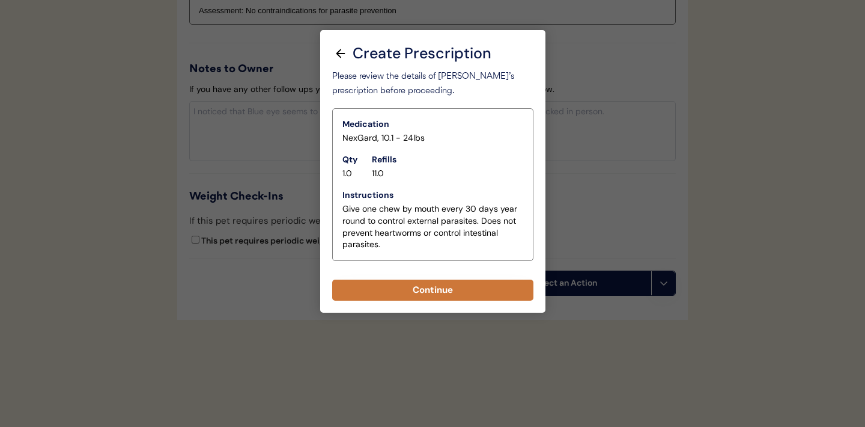
click at [423, 289] on button "Continue" at bounding box center [432, 289] width 201 height 21
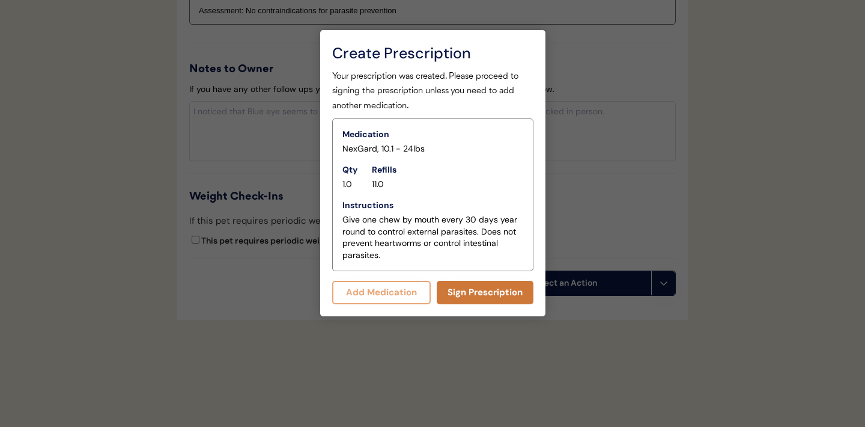
click at [480, 290] on button "Sign Prescription" at bounding box center [485, 292] width 97 height 23
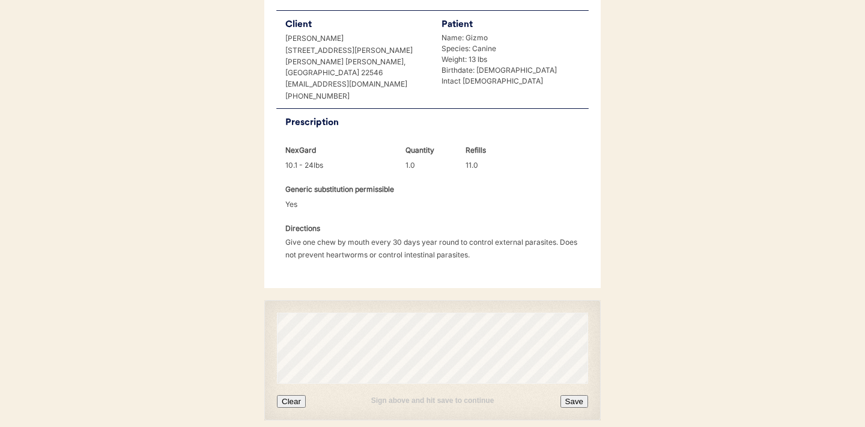
scroll to position [309, 0]
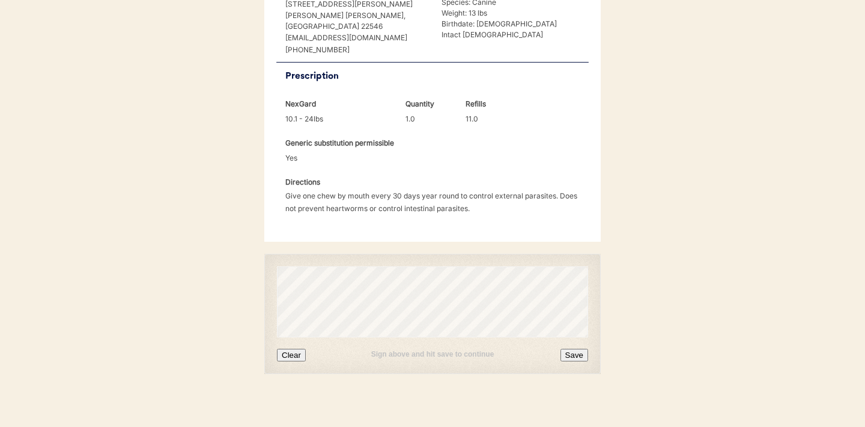
click at [291, 349] on button "Clear" at bounding box center [291, 355] width 29 height 13
click at [294, 349] on button "Clear" at bounding box center [291, 355] width 29 height 13
click at [287, 349] on button "Clear" at bounding box center [291, 355] width 29 height 13
click at [575, 349] on button "Save" at bounding box center [575, 355] width 28 height 13
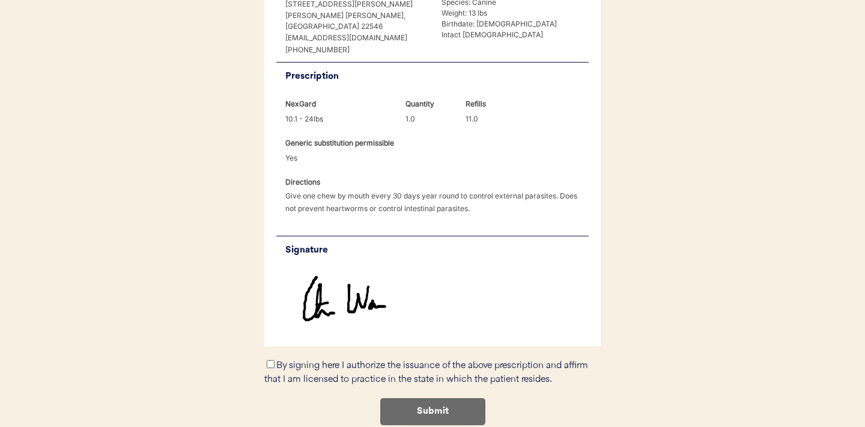
click at [270, 360] on input "By signing here I authorize the issuance of the above prescription and affirm t…" at bounding box center [271, 364] width 8 height 8
checkbox input "true"
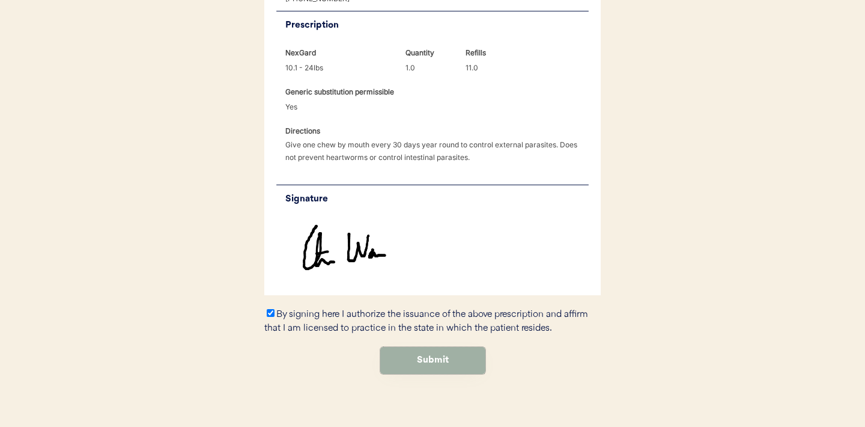
click at [412, 349] on button "Submit" at bounding box center [432, 360] width 105 height 27
